Goal: Communication & Community: Connect with others

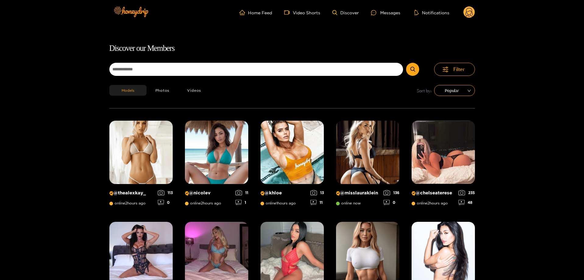
click at [390, 6] on div "Home Feed Video Shorts Discover Messages Notifications 0 videos discover messag…" at bounding box center [291, 12] width 365 height 25
click at [386, 13] on div "Messages" at bounding box center [385, 12] width 29 height 7
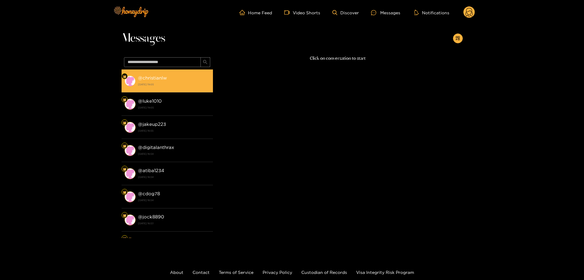
click at [185, 79] on div "@ christianlw [DATE] 19:05" at bounding box center [174, 81] width 72 height 14
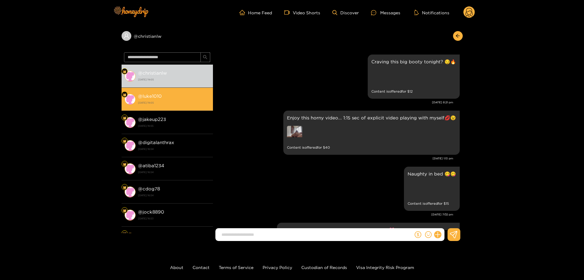
scroll to position [1134, 0]
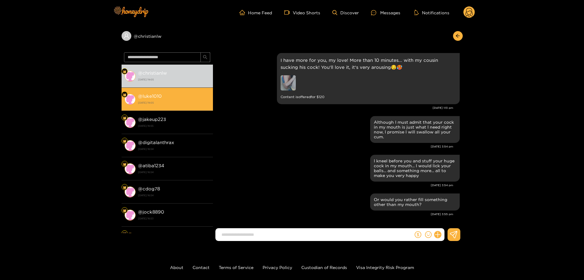
click at [183, 101] on strong "[DATE] 19:05" at bounding box center [174, 102] width 72 height 5
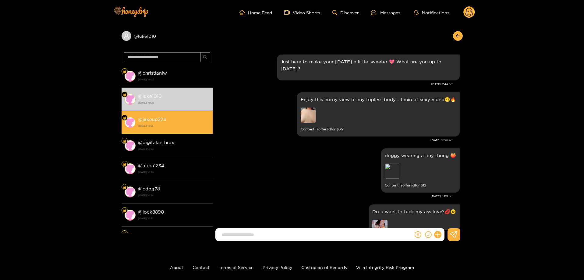
scroll to position [1206, 0]
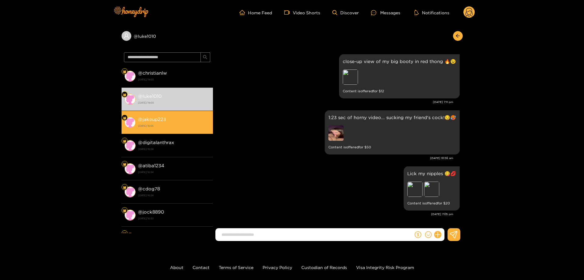
click at [174, 122] on div "@ jakeup223 [DATE] 16:55" at bounding box center [174, 122] width 72 height 14
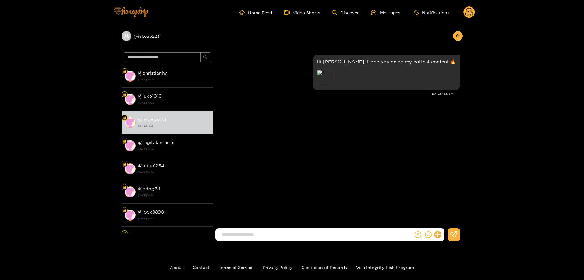
click at [139, 12] on img at bounding box center [130, 12] width 43 height 26
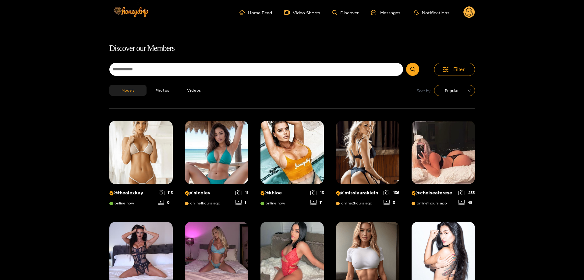
scroll to position [39, 0]
click at [385, 14] on div "Messages" at bounding box center [385, 12] width 29 height 7
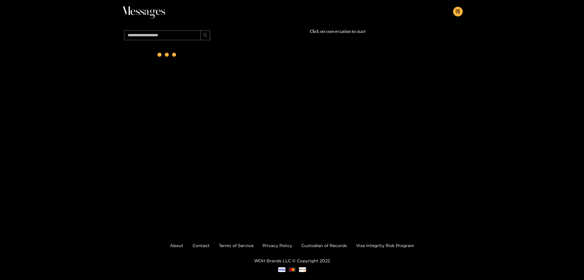
scroll to position [37, 0]
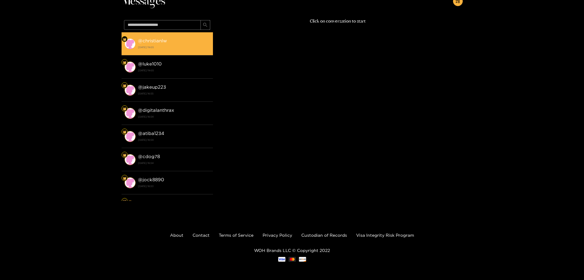
click at [163, 41] on strong "@ christianlw" at bounding box center [152, 40] width 29 height 5
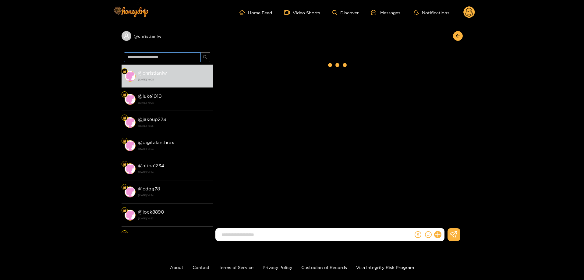
scroll to position [1134, 0]
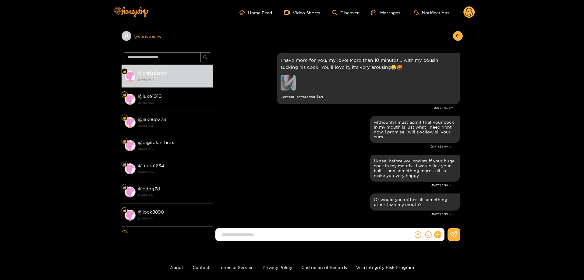
click at [152, 35] on div "@ christianlw" at bounding box center [166, 36] width 91 height 10
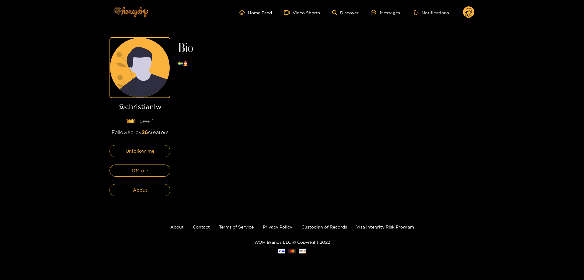
click at [132, 13] on img at bounding box center [131, 12] width 43 height 26
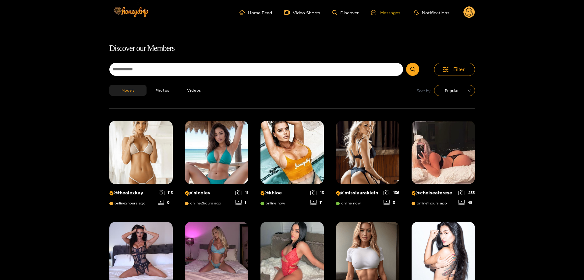
click at [388, 10] on div "Messages" at bounding box center [385, 12] width 29 height 7
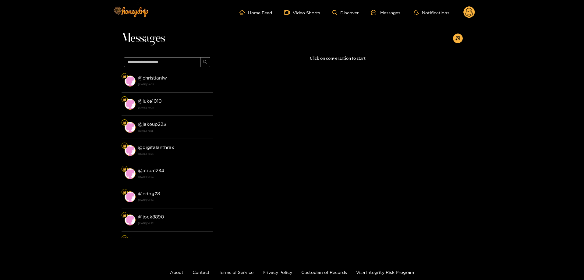
click at [155, 42] on span "Messages" at bounding box center [143, 38] width 44 height 15
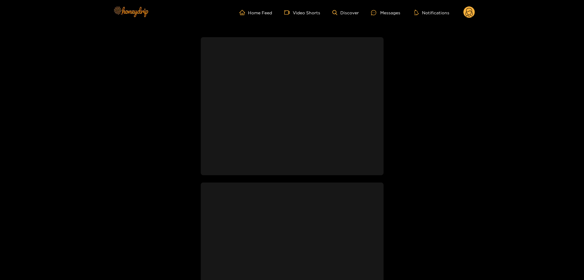
click at [128, 11] on img at bounding box center [130, 12] width 43 height 26
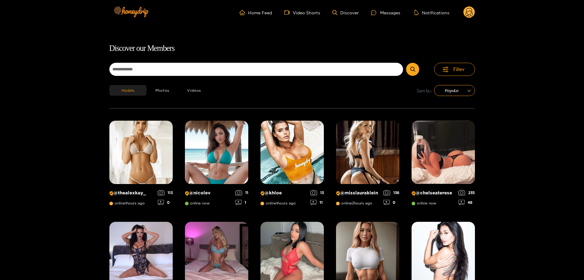
scroll to position [39, 0]
